Goal: Information Seeking & Learning: Stay updated

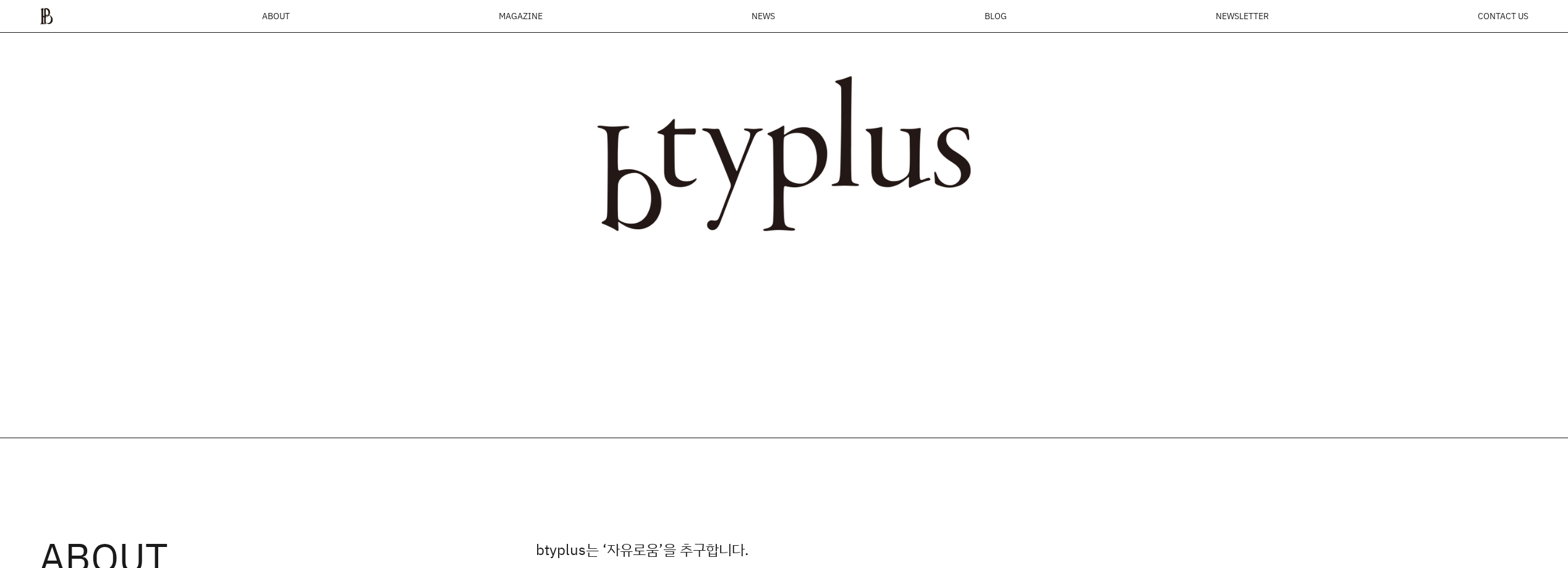
click at [1011, 13] on ul "ABOUT MAGAZINE SEE ALL OFF THE REC INSIDE BTYPLUS CURATION NEWS BLOG NEWSLETTER…" at bounding box center [784, 17] width 1490 height 18
click at [991, 16] on span "BLOG" at bounding box center [996, 16] width 23 height 9
click at [760, 12] on span "NEWS" at bounding box center [764, 16] width 24 height 9
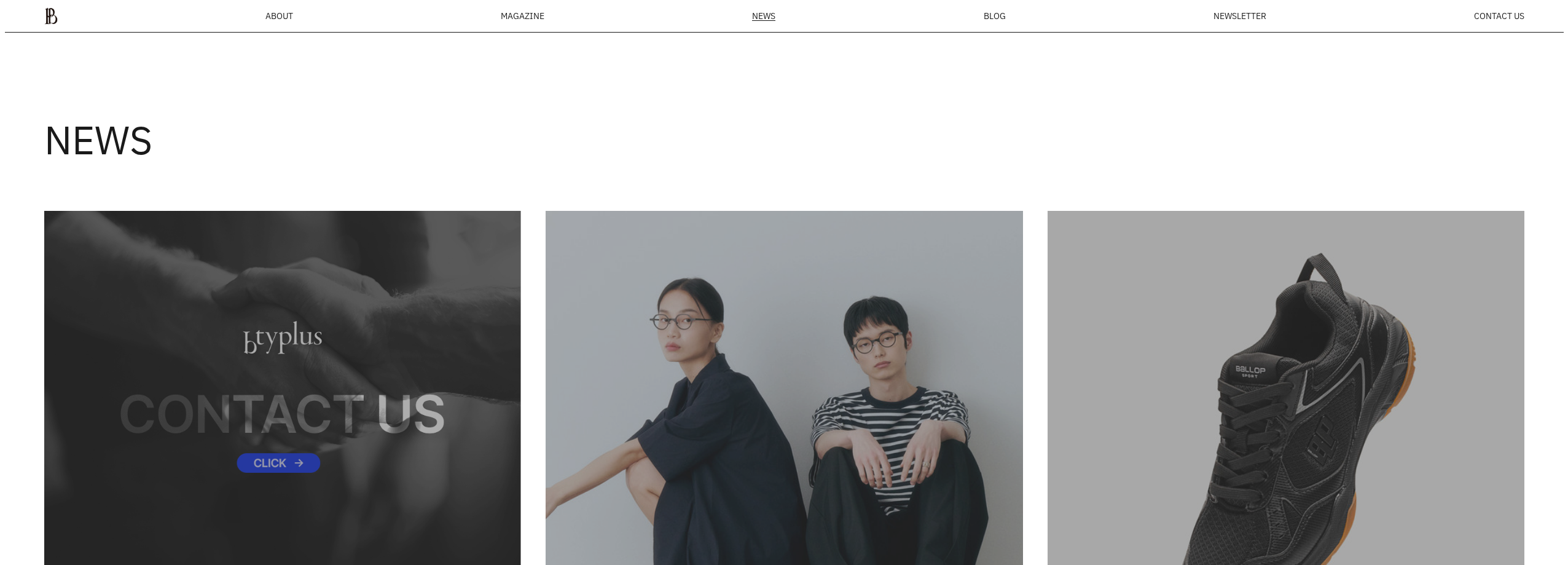
scroll to position [19, 0]
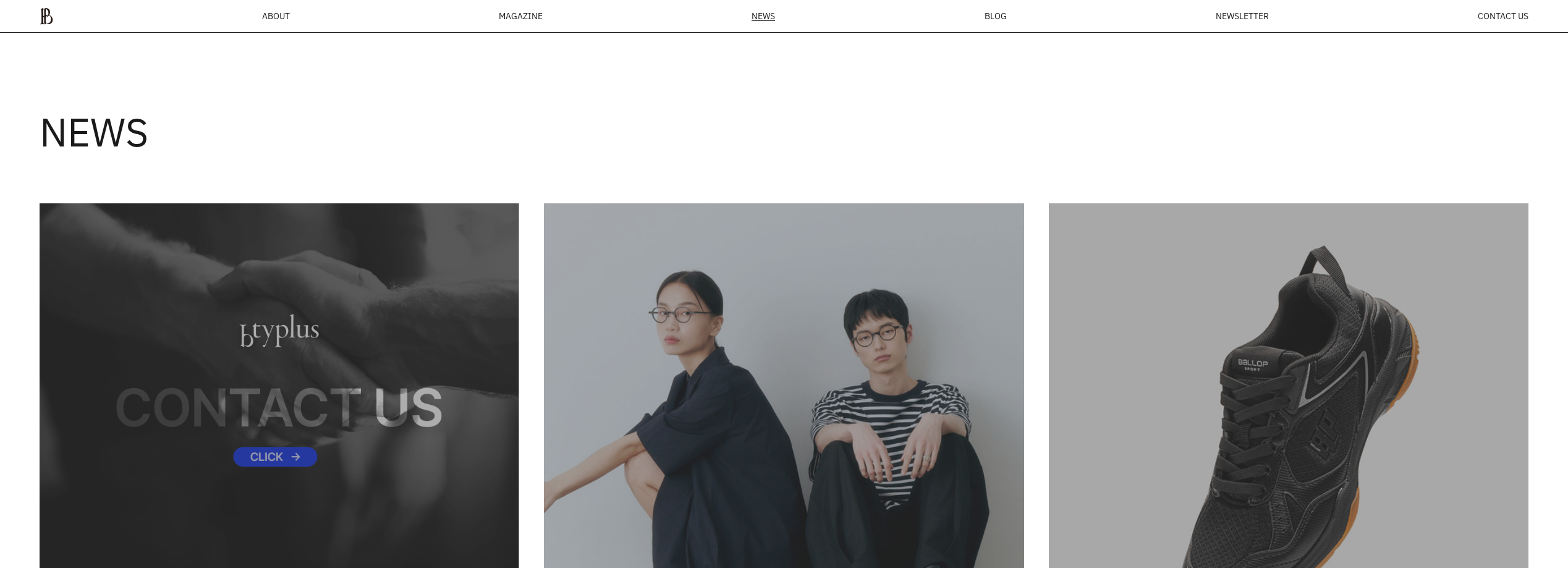
click at [541, 13] on div "MAGAZINE" at bounding box center [520, 16] width 44 height 9
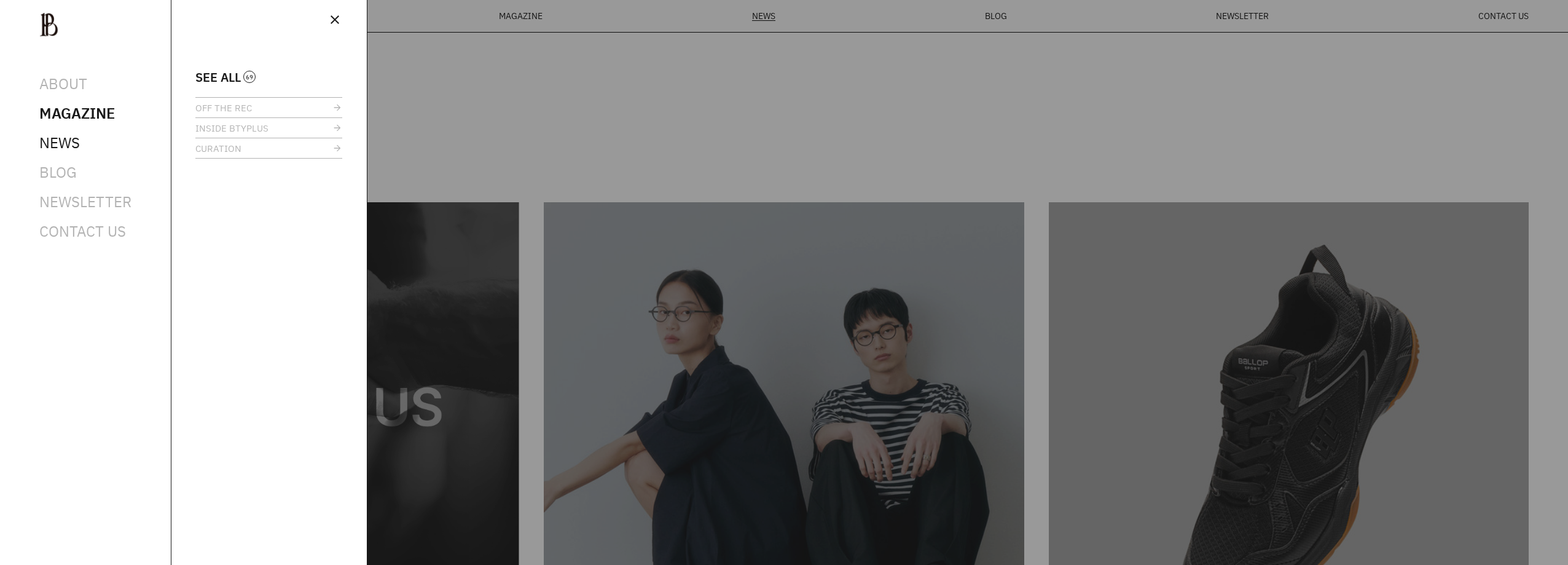
click at [64, 148] on span "NEWS" at bounding box center [59, 142] width 41 height 19
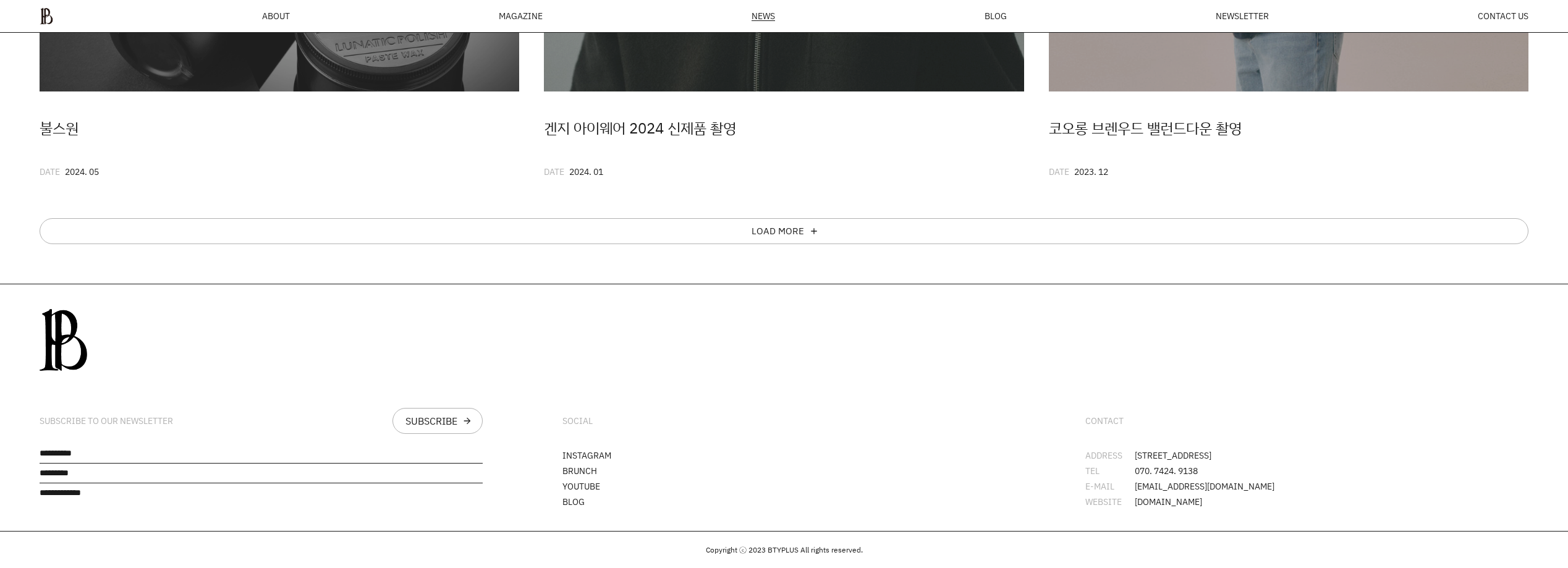
scroll to position [1210, 0]
click at [955, 224] on div "LOAD MORE add" at bounding box center [784, 231] width 1490 height 26
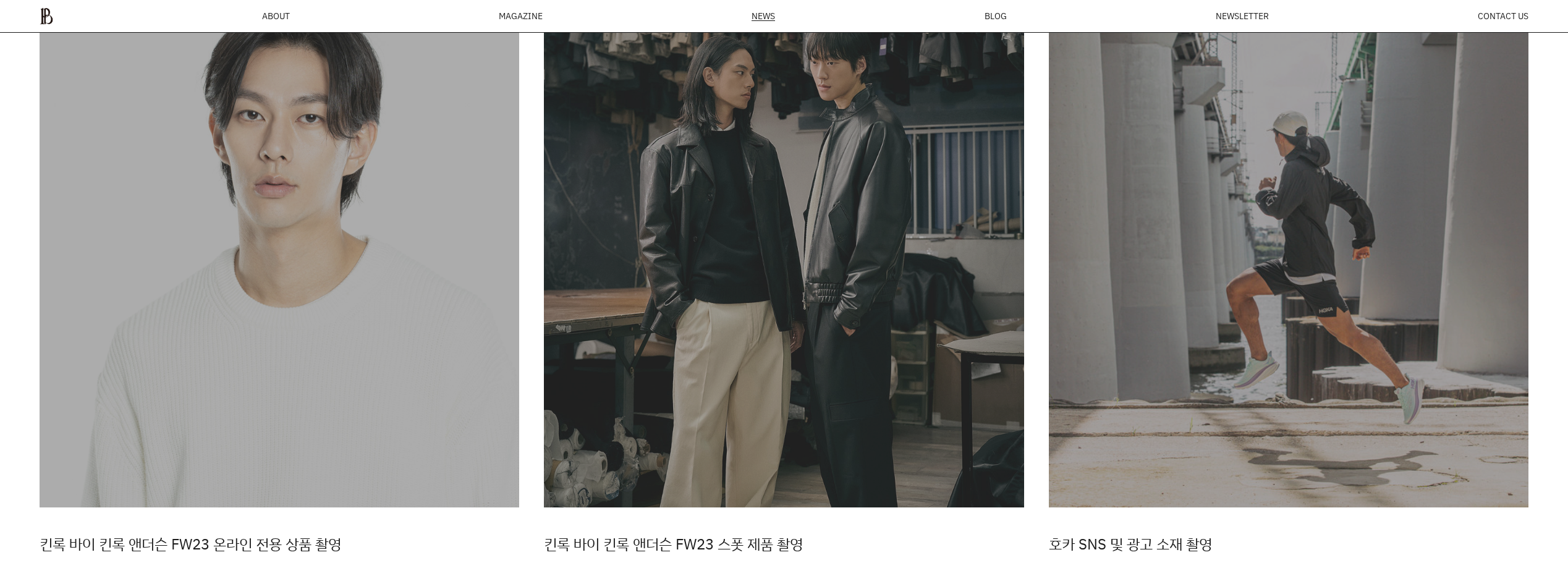
scroll to position [1803, 0]
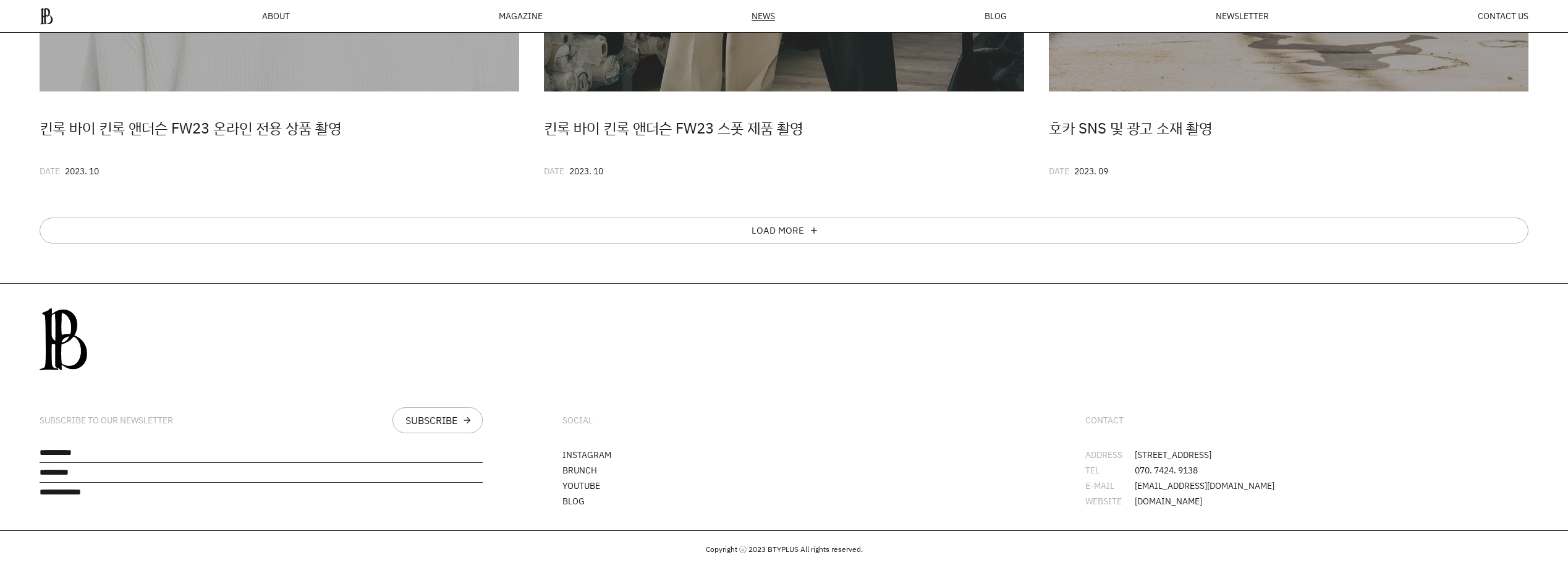
click at [155, 428] on div "SUBSCRIBE TO OUR NEWSLETTER SUBSCRIBE arrow_forward" at bounding box center [261, 407] width 522 height 247
click at [143, 449] on input "text" at bounding box center [261, 455] width 444 height 15
click at [160, 479] on input "text" at bounding box center [261, 475] width 444 height 15
click at [161, 500] on input "text" at bounding box center [261, 495] width 444 height 15
click at [190, 415] on div "SUBSCRIBE TO OUR NEWSLETTER SUBSCRIBE arrow_forward" at bounding box center [261, 420] width 444 height 26
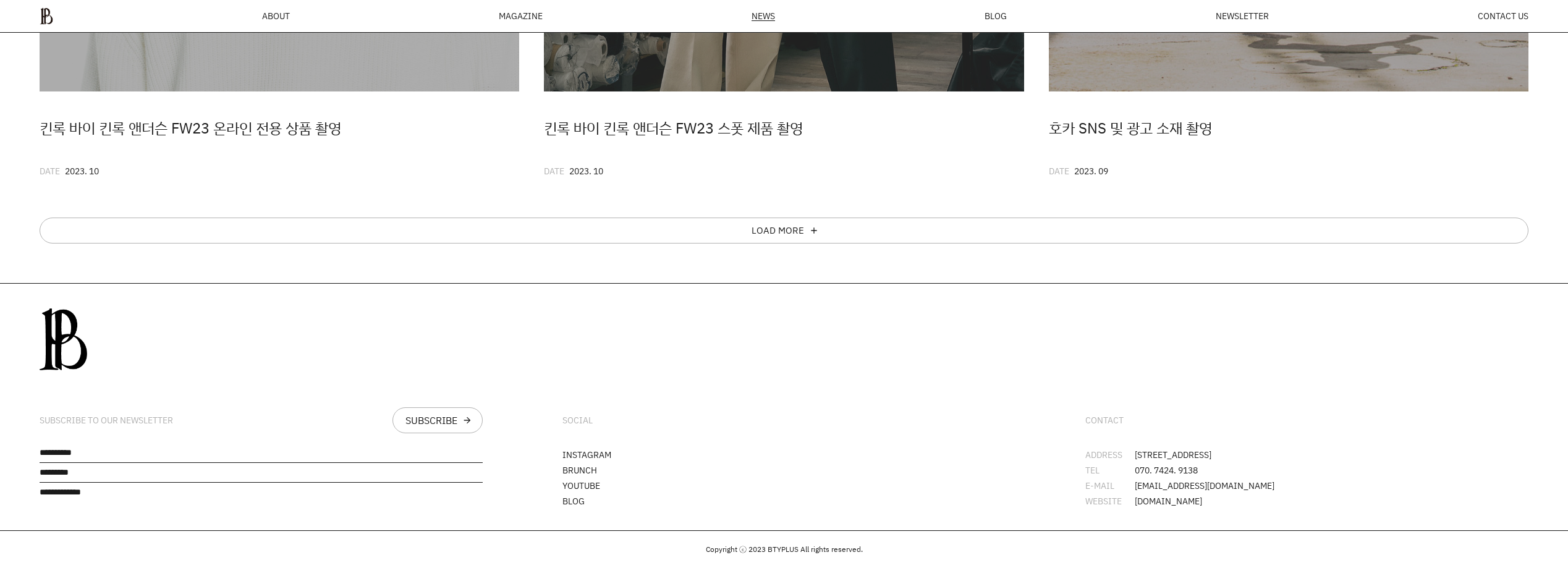
click at [159, 420] on div "SUBSCRIBE TO OUR NEWSLETTER SUBSCRIBE arrow_forward" at bounding box center [261, 420] width 444 height 26
click at [159, 415] on div "SUBSCRIBE TO OUR NEWSLETTER" at bounding box center [106, 420] width 133 height 11
drag, startPoint x: 552, startPoint y: 414, endPoint x: 653, endPoint y: 483, distance: 122.3
click at [653, 483] on div "SOCIAL INSTAGRAM BRUNCH YOUTUBE BLOG" at bounding box center [784, 407] width 522 height 247
click at [653, 483] on li "YOUTUBE" at bounding box center [784, 486] width 444 height 9
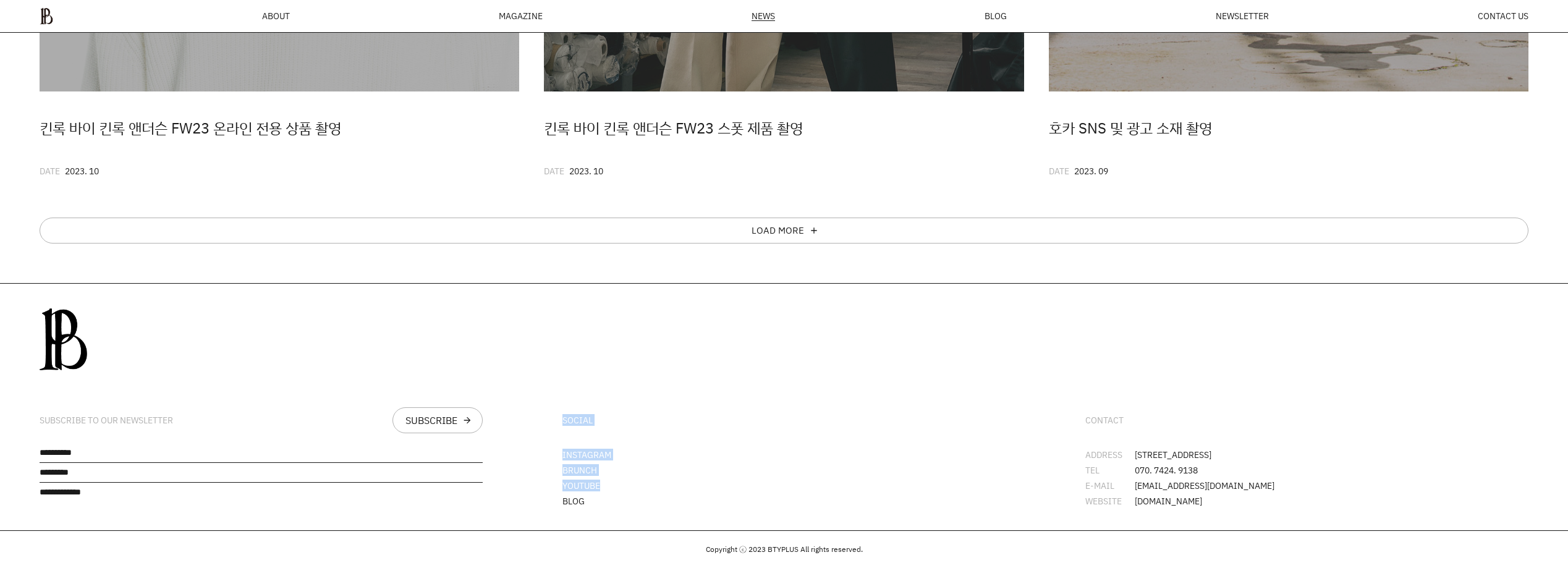
drag, startPoint x: 637, startPoint y: 488, endPoint x: 567, endPoint y: 397, distance: 114.8
click at [567, 397] on div "SOCIAL INSTAGRAM BRUNCH YOUTUBE BLOG" at bounding box center [784, 407] width 522 height 247
click at [606, 419] on div "SOCIAL" at bounding box center [784, 420] width 444 height 26
drag, startPoint x: 604, startPoint y: 403, endPoint x: 635, endPoint y: 500, distance: 101.8
click at [635, 500] on div "SOCIAL INSTAGRAM BRUNCH YOUTUBE BLOG" at bounding box center [784, 407] width 522 height 247
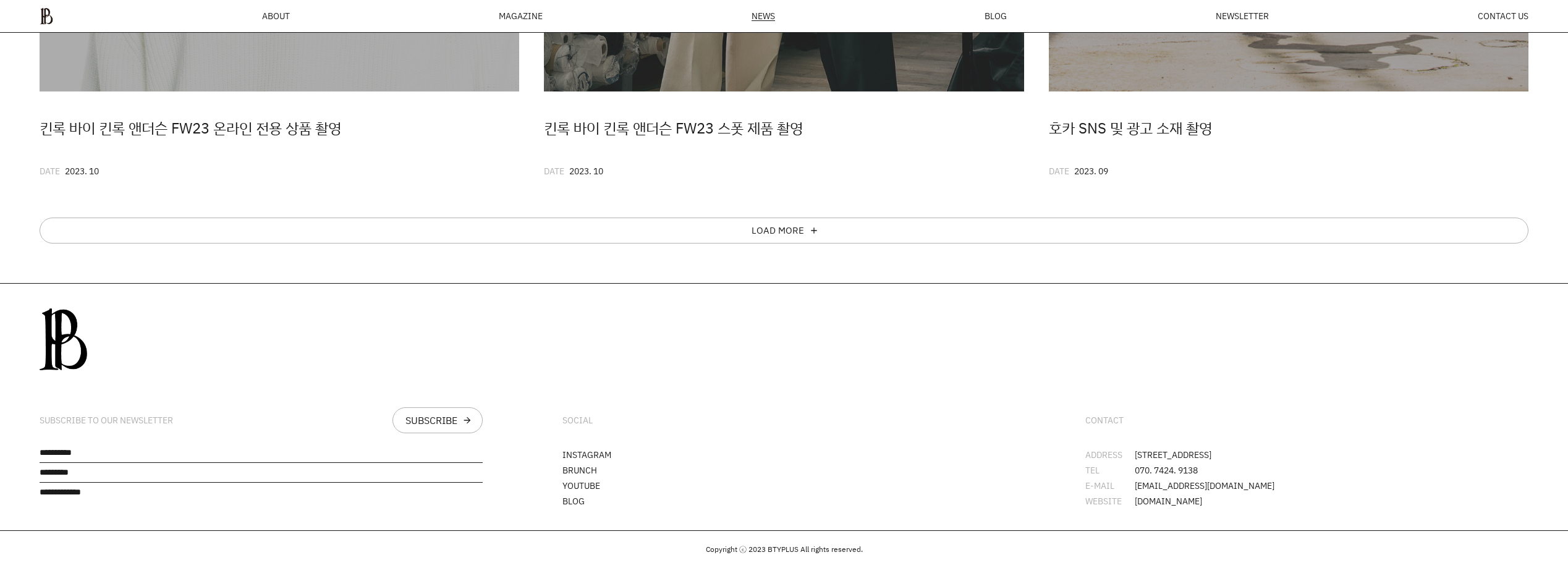
click at [661, 450] on li "INSTAGRAM" at bounding box center [784, 454] width 444 height 9
click at [604, 451] on link "INSTAGRAM" at bounding box center [587, 454] width 49 height 12
